Goal: Transaction & Acquisition: Purchase product/service

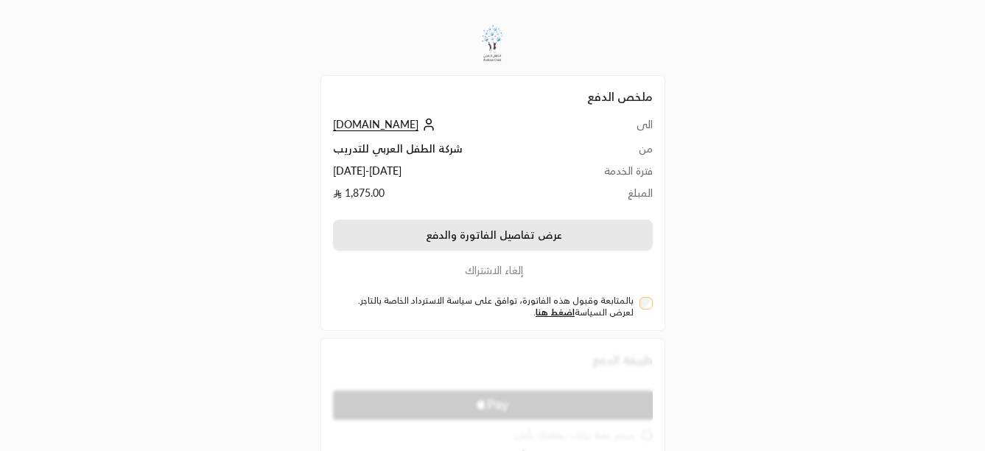
click at [536, 233] on button "عرض تفاصيل الفاتورة والدفع" at bounding box center [493, 235] width 320 height 31
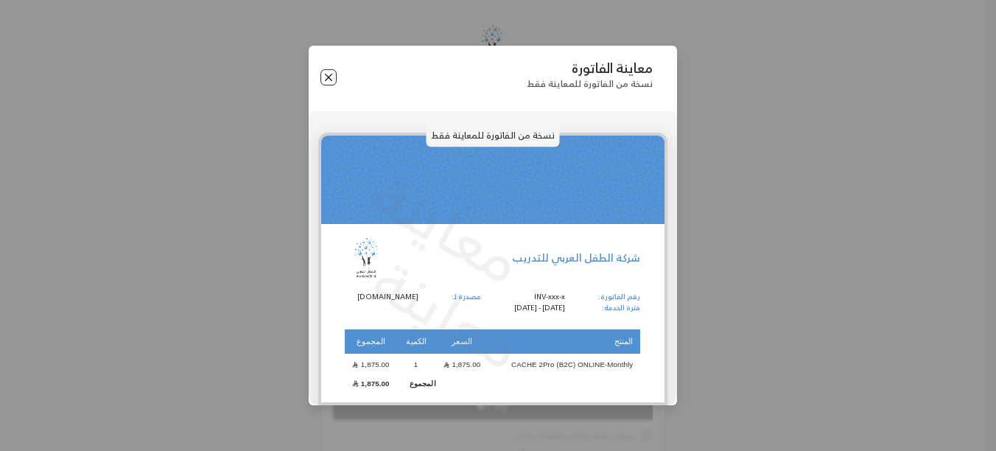
click at [323, 75] on button "Close" at bounding box center [328, 77] width 16 height 16
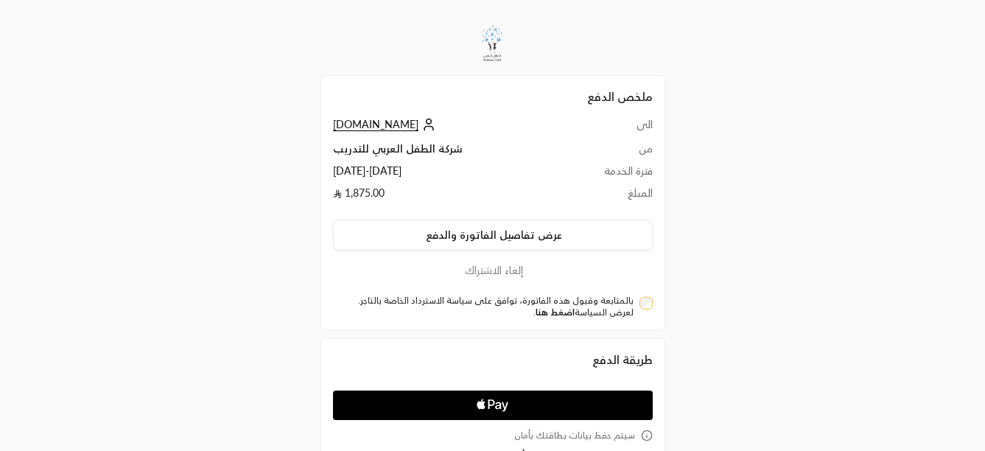
click at [557, 312] on link "اضغط هنا" at bounding box center [555, 311] width 39 height 11
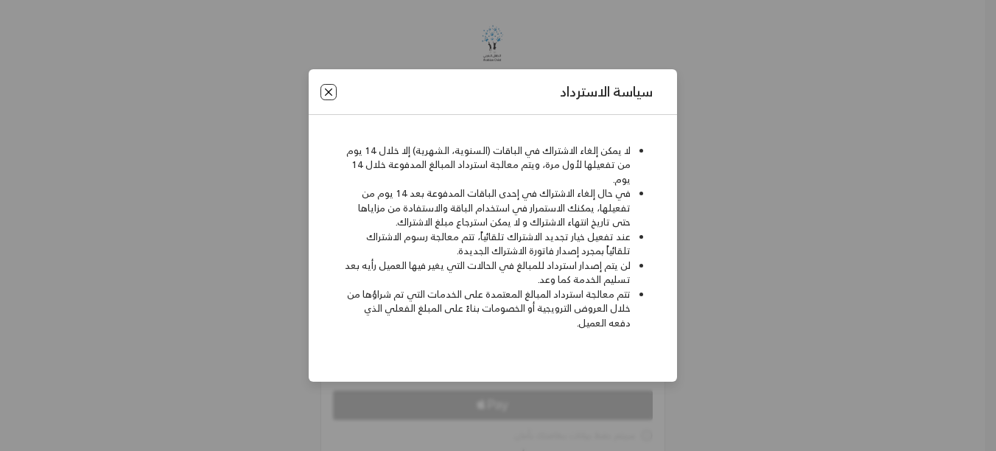
click at [331, 96] on button "Close" at bounding box center [328, 92] width 16 height 16
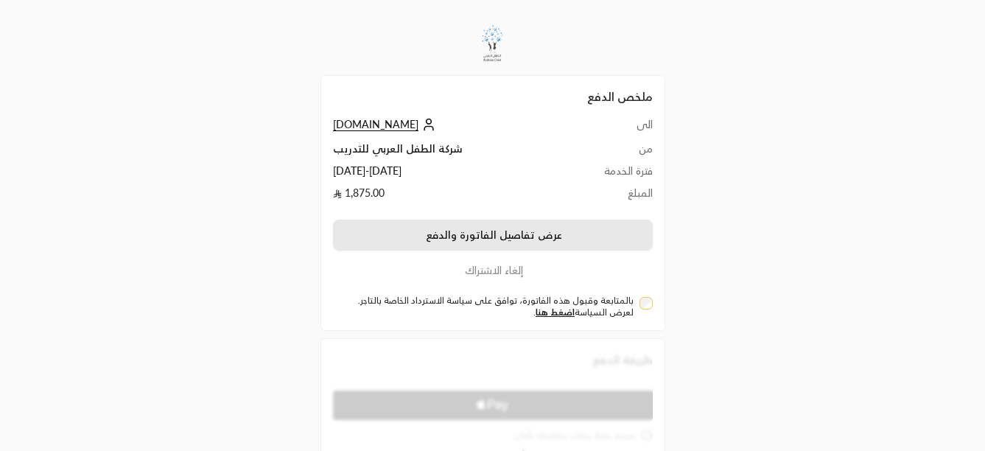
click at [537, 240] on button "عرض تفاصيل الفاتورة والدفع" at bounding box center [493, 235] width 320 height 31
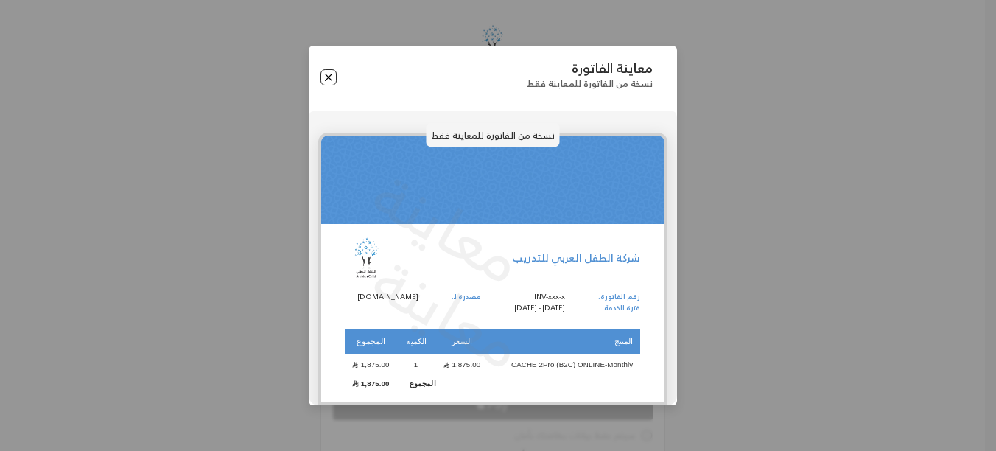
click at [328, 80] on button "Close" at bounding box center [328, 77] width 16 height 16
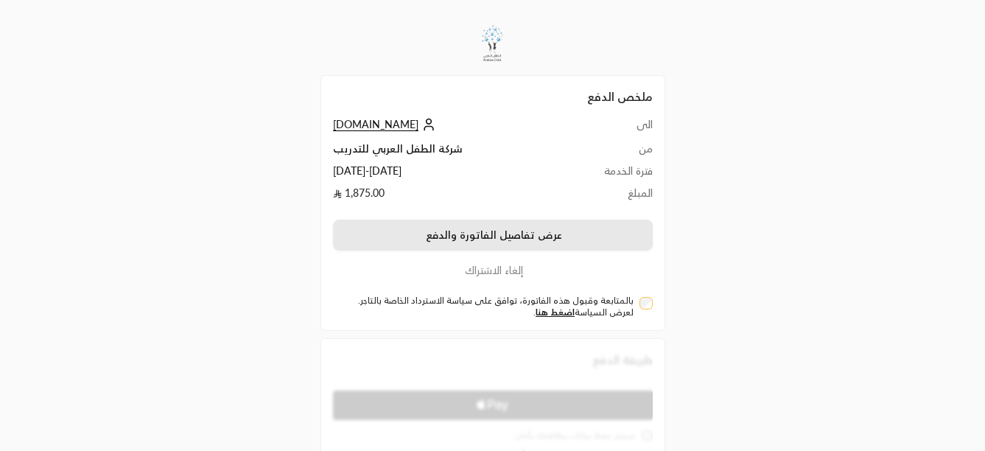
click at [576, 242] on button "عرض تفاصيل الفاتورة والدفع" at bounding box center [493, 235] width 320 height 31
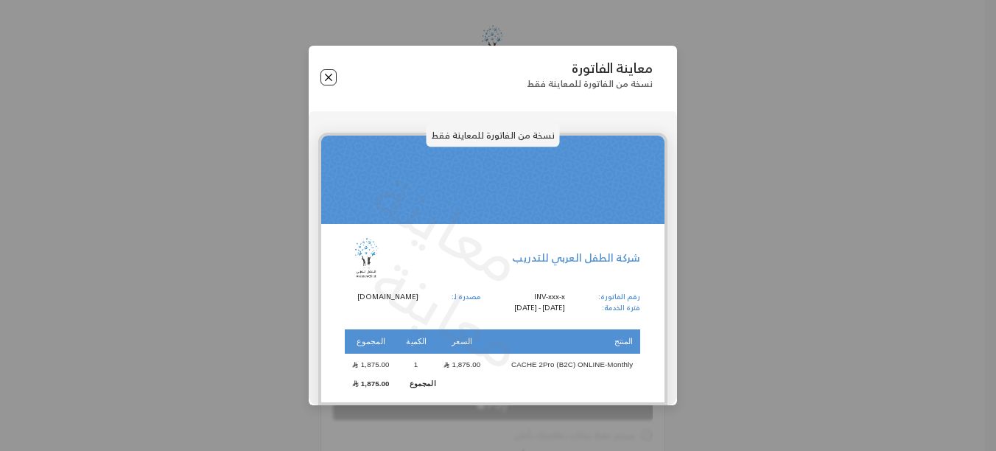
click at [333, 79] on button "Close" at bounding box center [328, 77] width 16 height 16
